Goal: Information Seeking & Learning: Learn about a topic

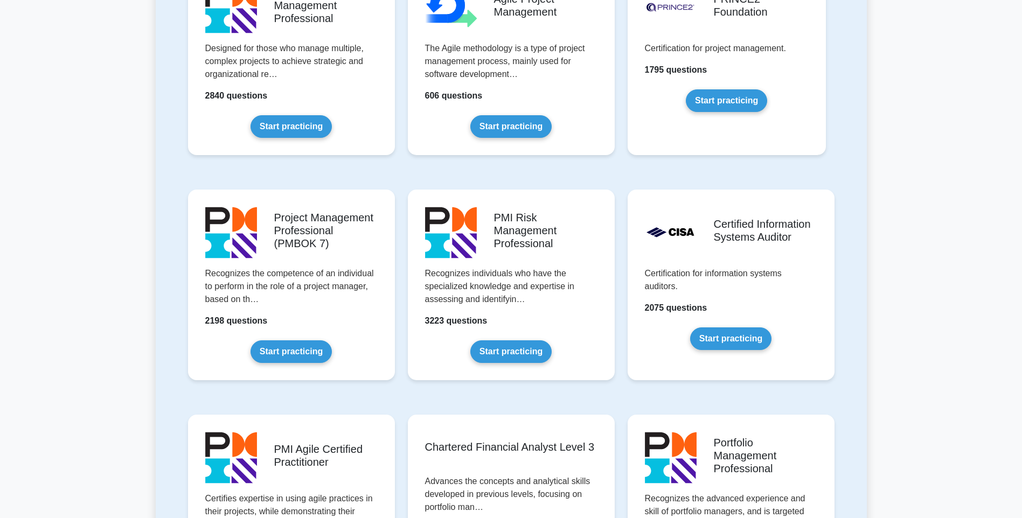
scroll to position [754, 0]
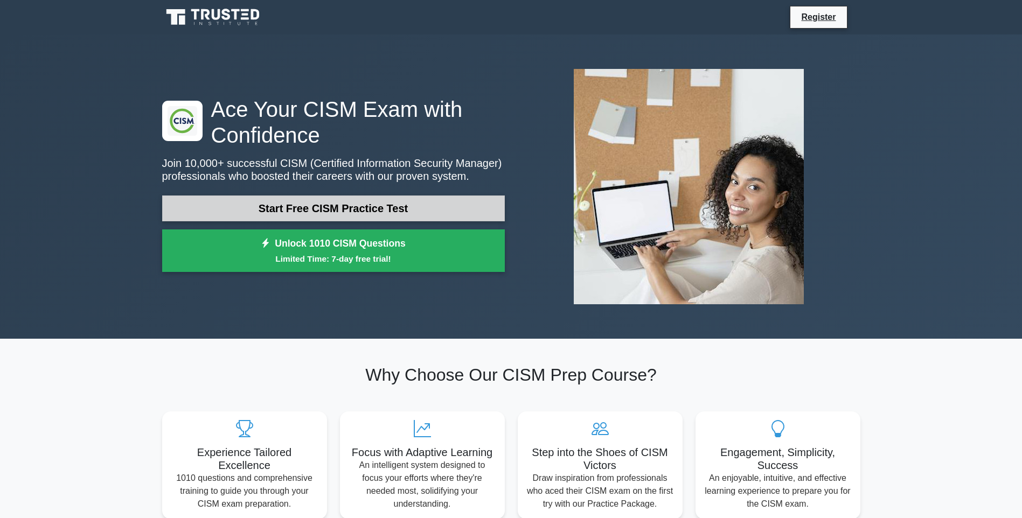
click at [330, 196] on link "Start Free CISM Practice Test" at bounding box center [333, 209] width 343 height 26
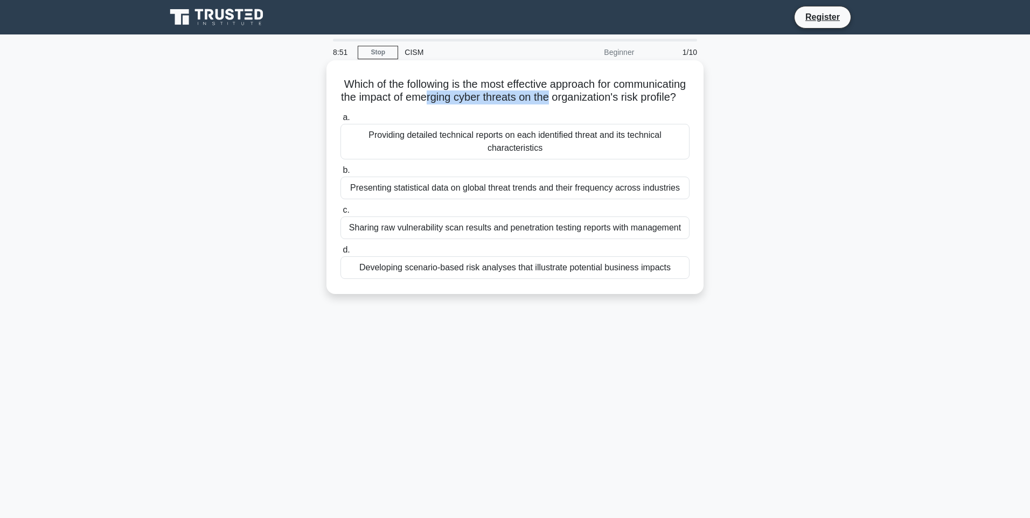
drag, startPoint x: 534, startPoint y: 94, endPoint x: 662, endPoint y: 91, distance: 128.8
click at [662, 91] on h5 "Which of the following is the most effective approach for communicating the imp…" at bounding box center [515, 91] width 351 height 27
click at [572, 278] on div "Developing scenario-based risk analyses that illustrate potential business impa…" at bounding box center [515, 268] width 349 height 23
click at [341, 254] on input "d. Developing scenario-based risk analyses that illustrate potential business i…" at bounding box center [341, 250] width 0 height 7
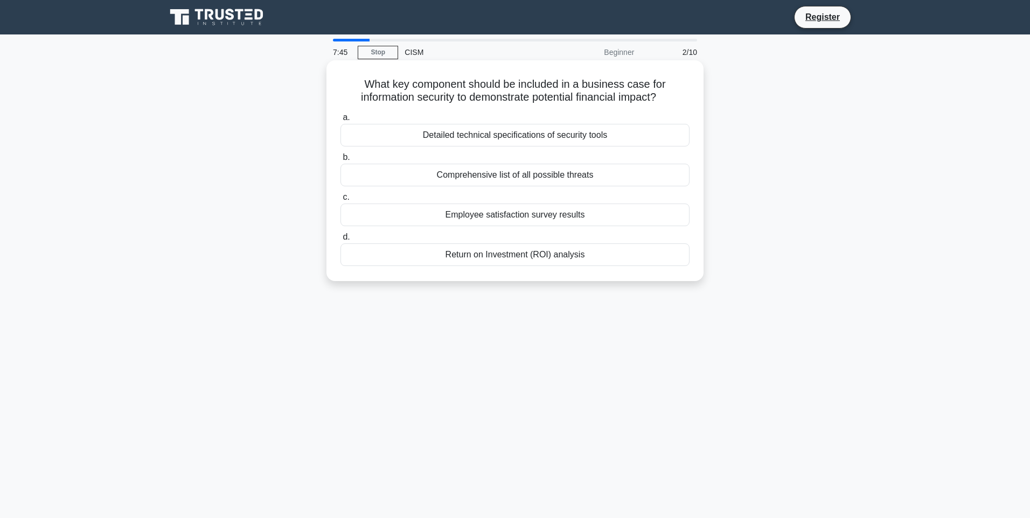
click at [571, 169] on div "Comprehensive list of all possible threats" at bounding box center [515, 175] width 349 height 23
click at [341, 161] on input "b. Comprehensive list of all possible threats" at bounding box center [341, 157] width 0 height 7
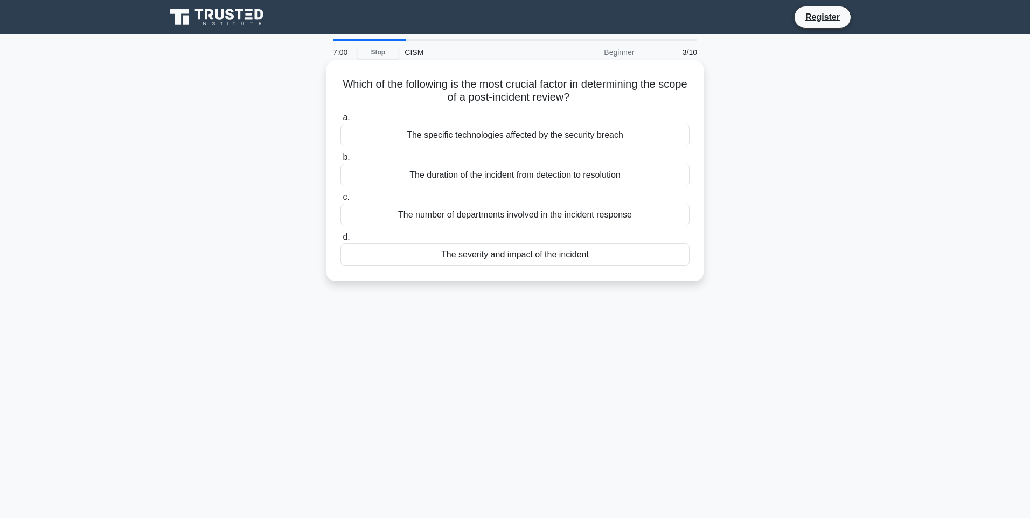
click at [493, 250] on div "The severity and impact of the incident" at bounding box center [515, 255] width 349 height 23
click at [341, 241] on input "d. The severity and impact of the incident" at bounding box center [341, 237] width 0 height 7
click at [535, 252] on div "Focusing solely on regulatory compliance requirements" at bounding box center [515, 255] width 349 height 23
click at [341, 241] on input "d. Focusing solely on regulatory compliance requirements" at bounding box center [341, 237] width 0 height 7
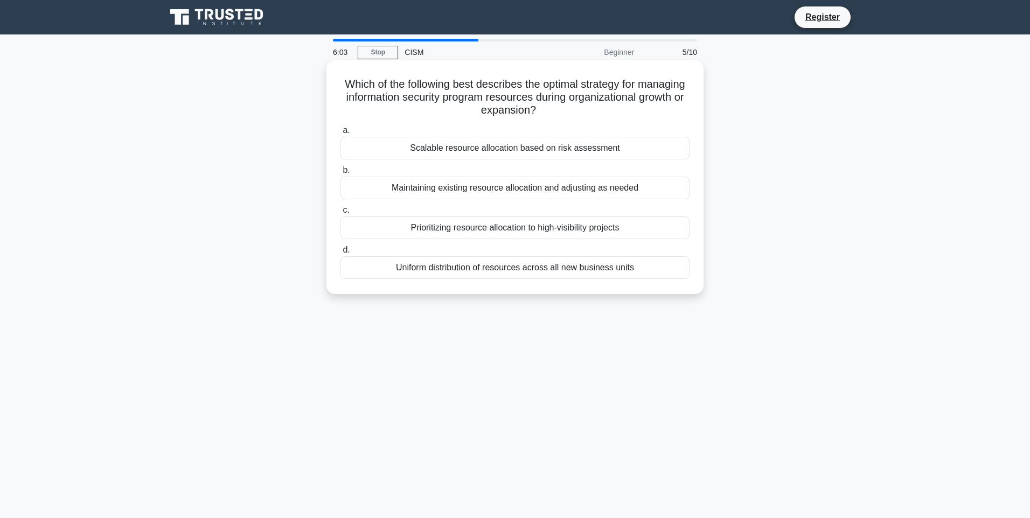
click at [540, 143] on div "Scalable resource allocation based on risk assessment" at bounding box center [515, 148] width 349 height 23
click at [341, 134] on input "a. Scalable resource allocation based on risk assessment" at bounding box center [341, 130] width 0 height 7
click at [535, 143] on div "Developing a cloud-specific risk assessment framework" at bounding box center [515, 148] width 349 height 23
click at [341, 134] on input "a. Developing a cloud-specific risk assessment framework" at bounding box center [341, 130] width 0 height 7
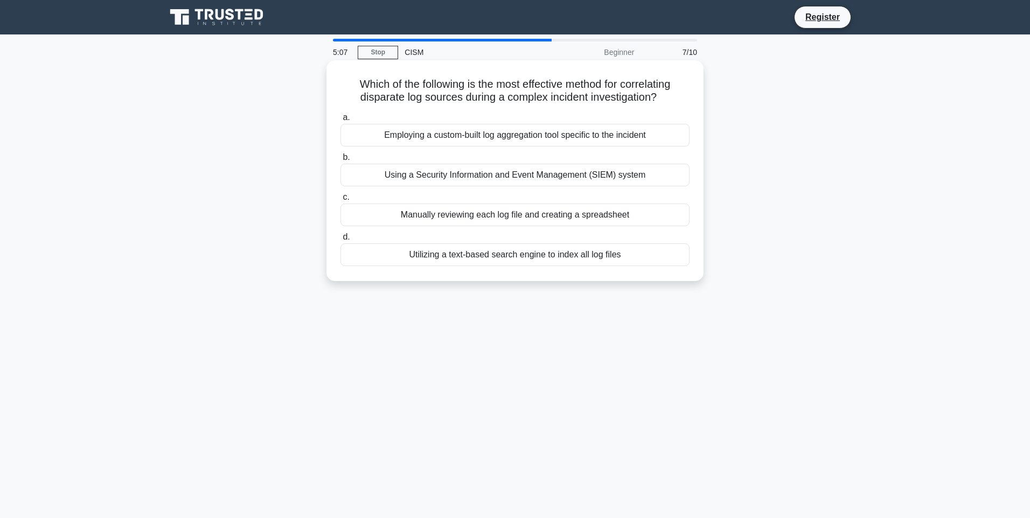
click at [624, 169] on div "Using a Security Information and Event Management (SIEM) system" at bounding box center [515, 175] width 349 height 23
click at [341, 161] on input "b. Using a Security Information and Event Management (SIEM) system" at bounding box center [341, 157] width 0 height 7
click at [597, 186] on div "To provide a framework for process improvement across an organization" at bounding box center [515, 175] width 349 height 23
click at [341, 161] on input "b. To provide a framework for process improvement across an organization" at bounding box center [341, 157] width 0 height 7
click at [542, 224] on div "Aligning security metrics with business objectives" at bounding box center [515, 215] width 349 height 23
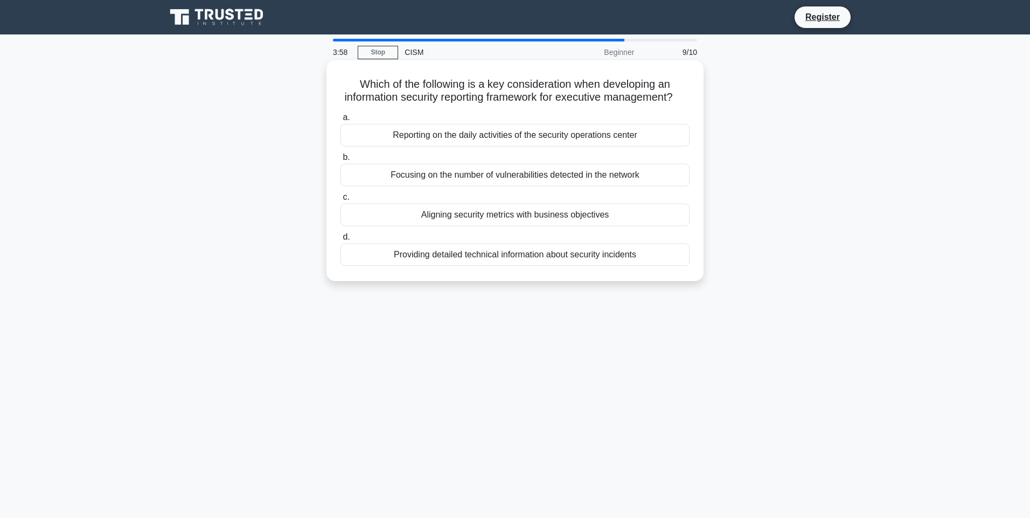
click at [341, 201] on input "c. Aligning security metrics with business objectives" at bounding box center [341, 197] width 0 height 7
click at [510, 171] on div "Strict adherence to regulatory compliance requirements" at bounding box center [515, 175] width 349 height 23
click at [341, 161] on input "b. Strict adherence to regulatory compliance requirements" at bounding box center [341, 157] width 0 height 7
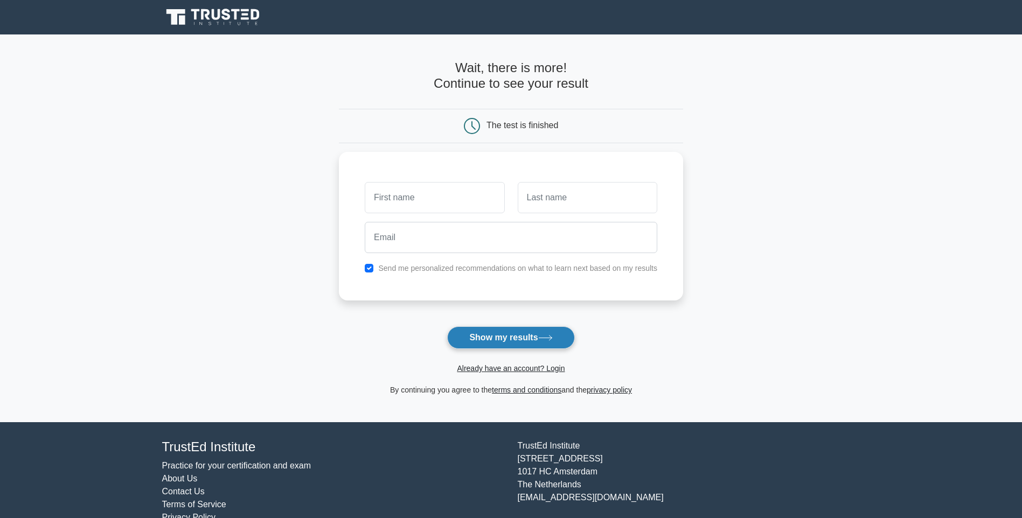
click at [494, 327] on button "Show my results" at bounding box center [510, 338] width 127 height 23
click at [410, 197] on input "text" at bounding box center [435, 194] width 140 height 31
type input "Hamid"
type input "Khan"
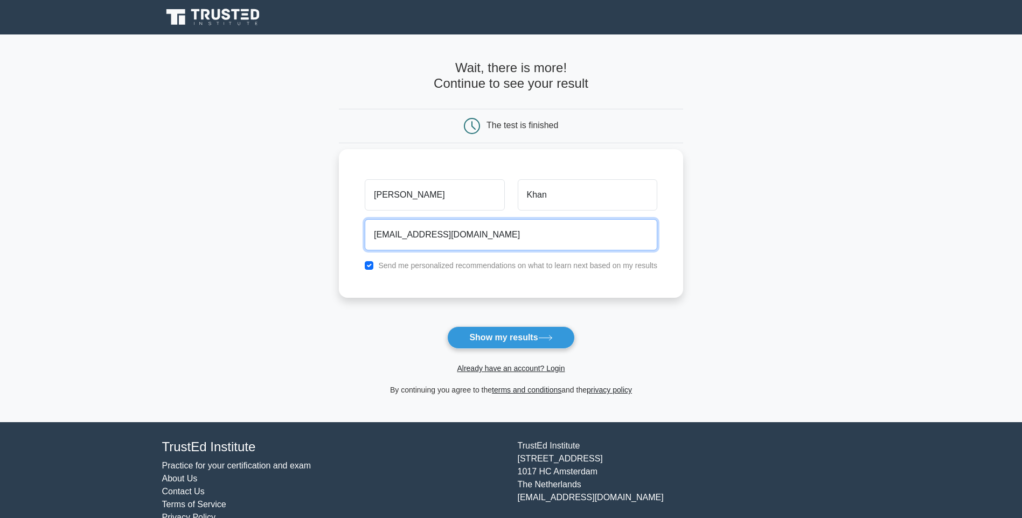
click at [420, 231] on input "r.hamidkhan@gmail.com" at bounding box center [511, 234] width 293 height 31
type input "[EMAIL_ADDRESS][DOMAIN_NAME]"
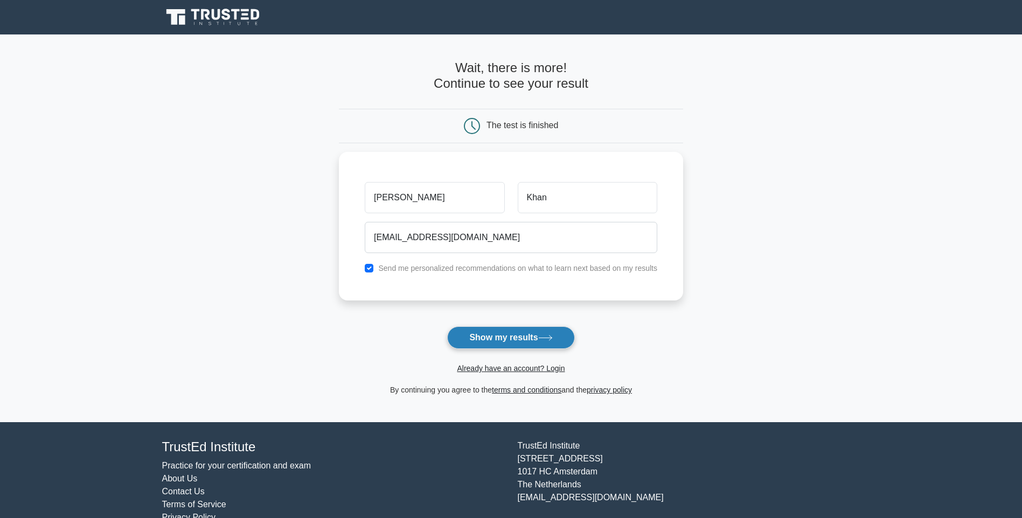
click at [508, 327] on button "Show my results" at bounding box center [510, 338] width 127 height 23
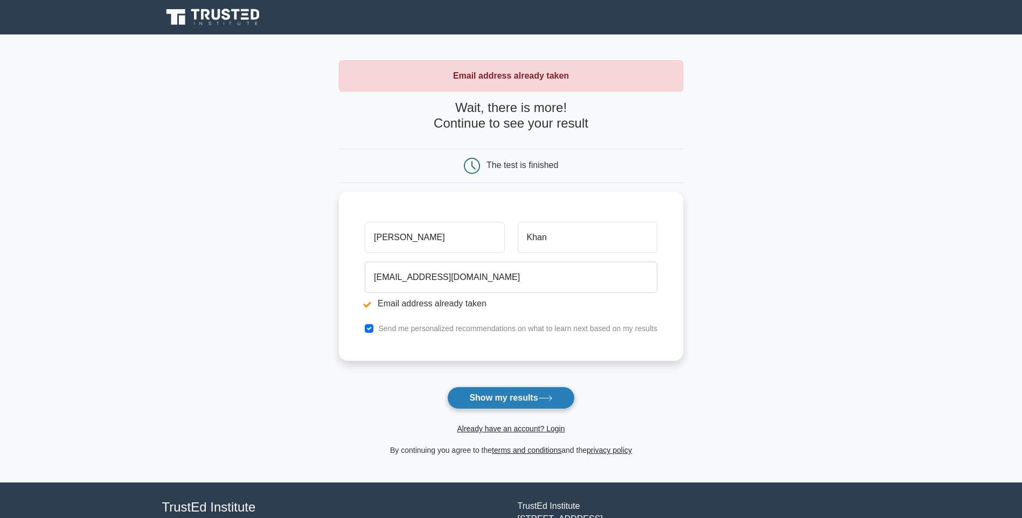
click at [503, 387] on button "Show my results" at bounding box center [510, 398] width 127 height 23
drag, startPoint x: 470, startPoint y: 73, endPoint x: 605, endPoint y: 72, distance: 134.2
click at [605, 72] on div "Email address already taken" at bounding box center [511, 75] width 344 height 31
click at [557, 425] on link "Already have an account? Login" at bounding box center [511, 429] width 108 height 9
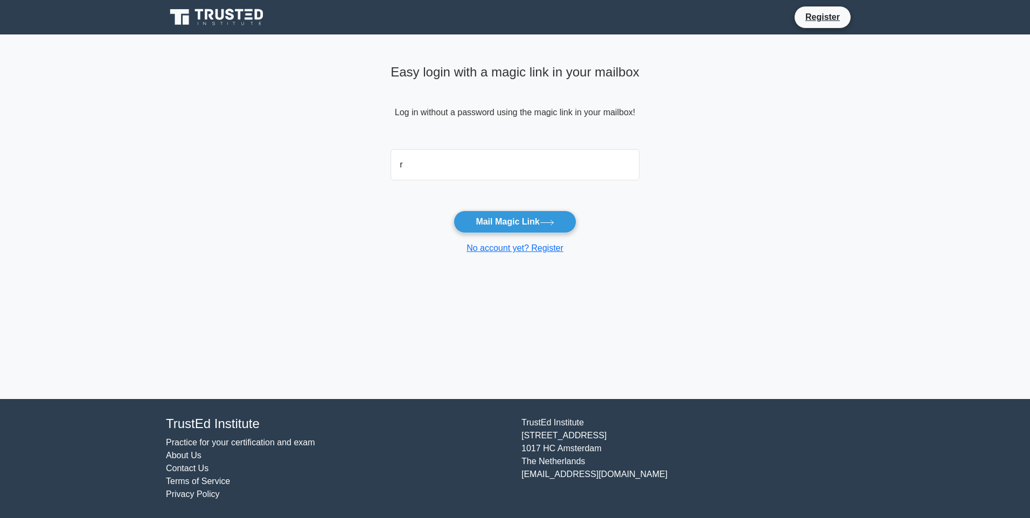
type input "[EMAIL_ADDRESS][DOMAIN_NAME]"
click at [503, 219] on button "Mail Magic Link" at bounding box center [515, 222] width 122 height 23
